Goal: Transaction & Acquisition: Purchase product/service

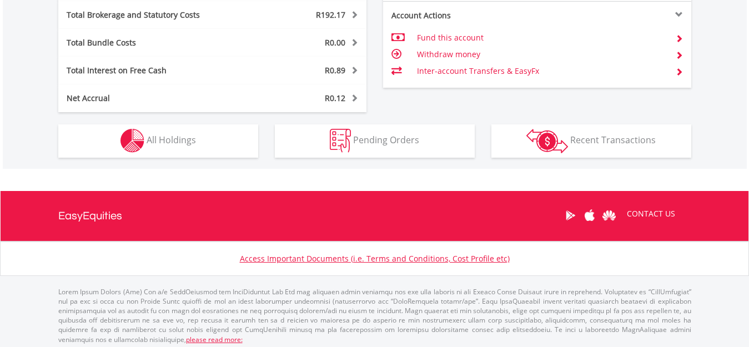
scroll to position [637, 0]
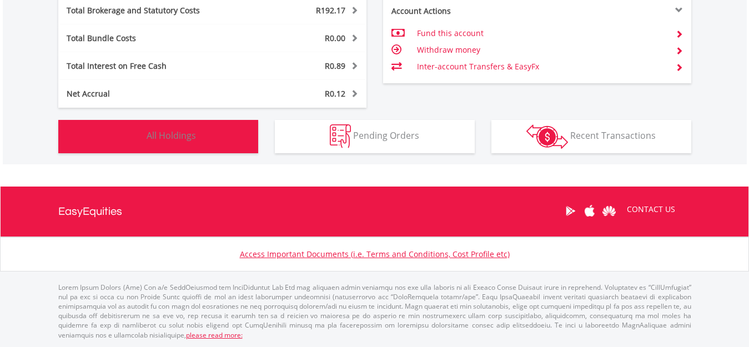
click at [197, 142] on button "Holdings All Holdings" at bounding box center [158, 136] width 200 height 33
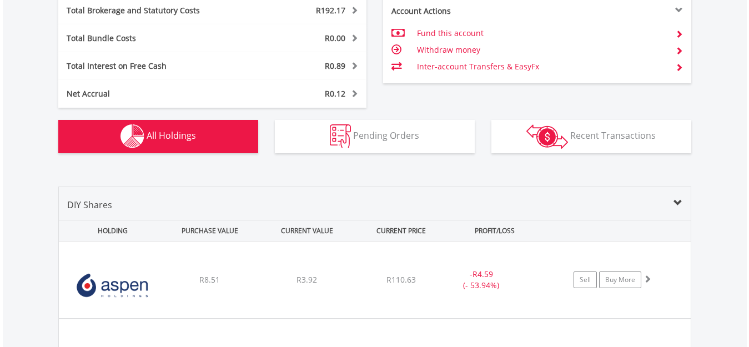
scroll to position [823, 0]
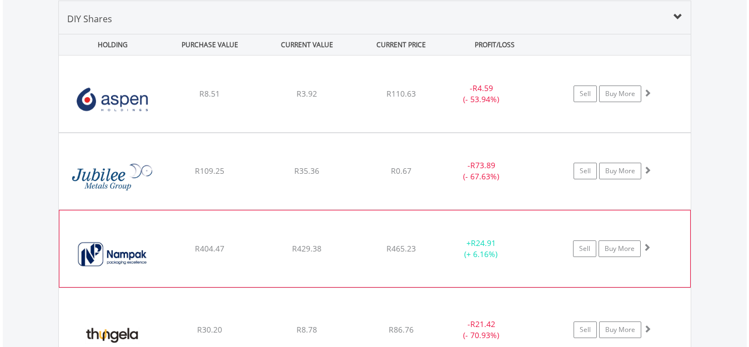
click at [404, 132] on div "﻿ Nampak Limited R404.47 R429.38 R465.23 + R24.91 (+ 6.16%) Sell Buy More" at bounding box center [375, 94] width 632 height 77
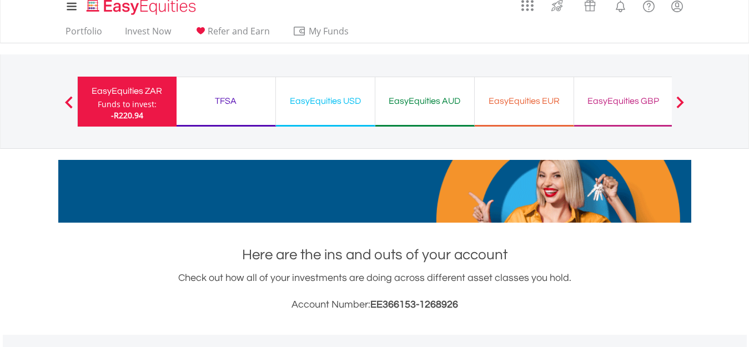
scroll to position [0, 0]
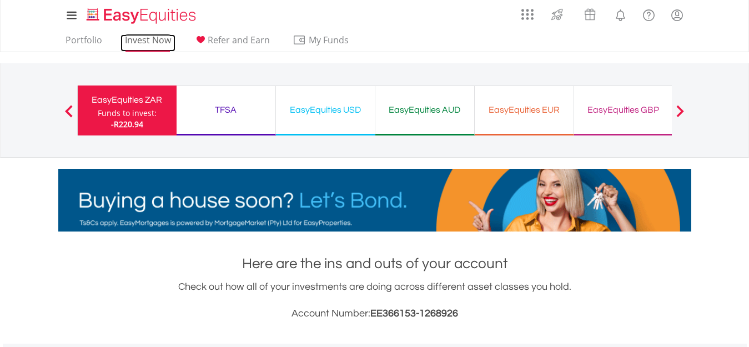
click at [146, 44] on link "Invest Now" at bounding box center [148, 42] width 55 height 17
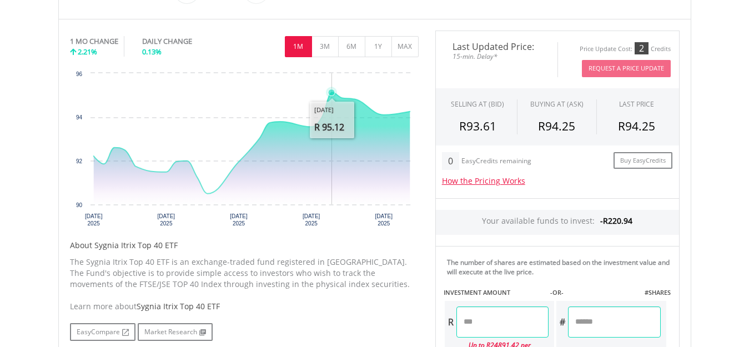
scroll to position [333, 0]
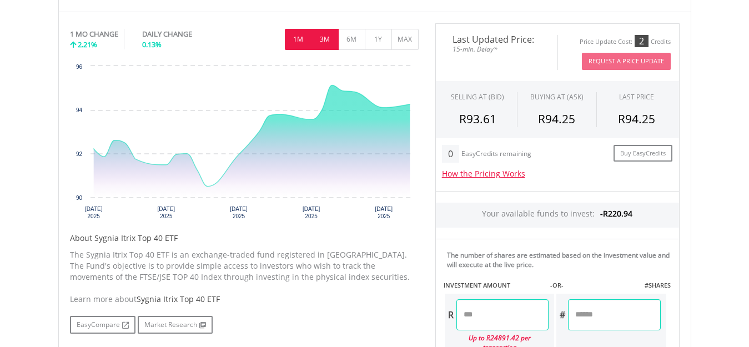
click at [330, 44] on button "3M" at bounding box center [325, 39] width 27 height 21
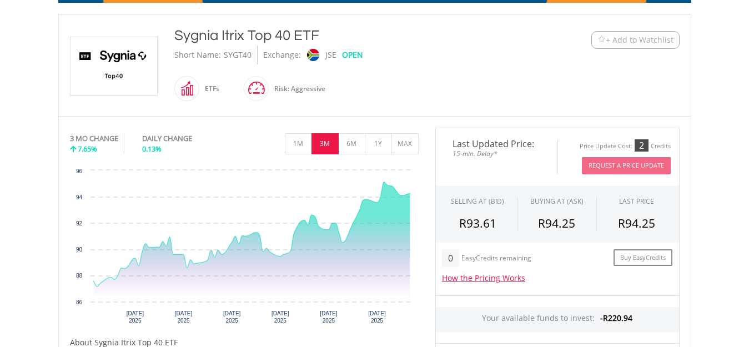
scroll to position [222, 0]
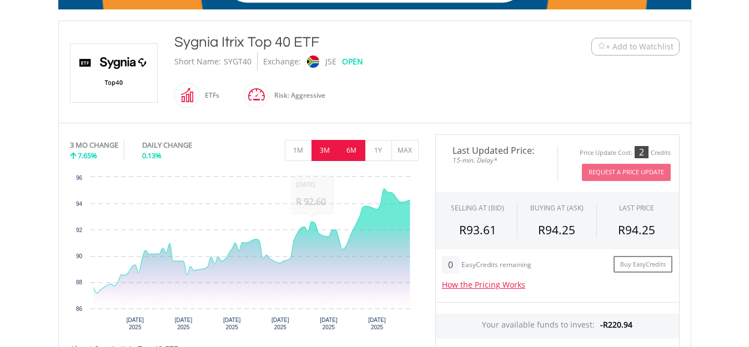
click at [347, 154] on button "6M" at bounding box center [351, 150] width 27 height 21
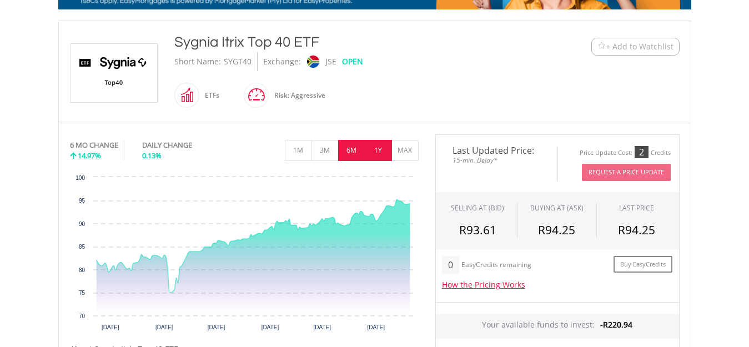
click at [383, 152] on button "1Y" at bounding box center [378, 150] width 27 height 21
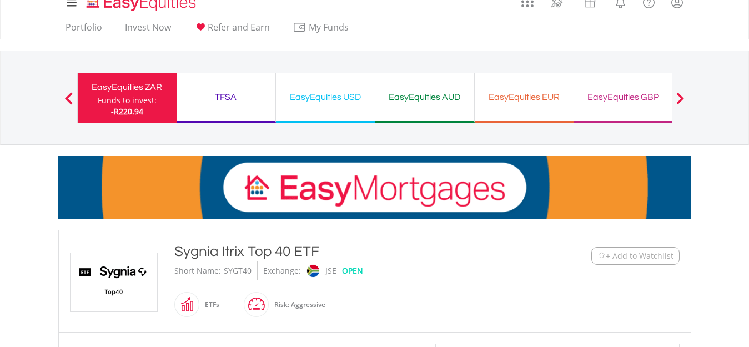
scroll to position [0, 0]
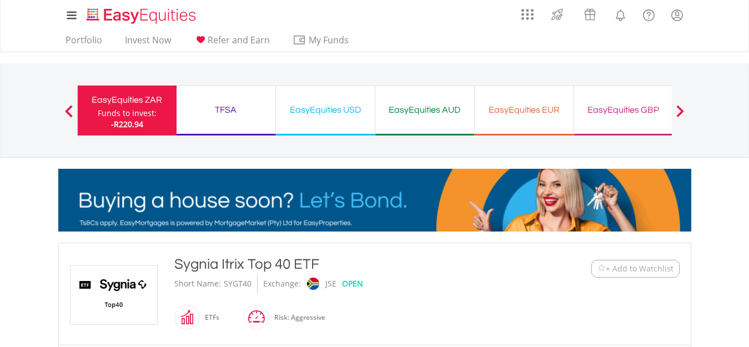
click at [149, 103] on div "EasyEquities ZAR" at bounding box center [127, 100] width 86 height 16
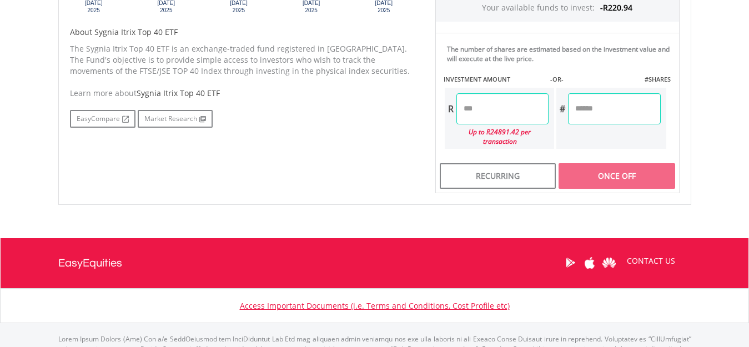
scroll to position [582, 0]
